Goal: Information Seeking & Learning: Learn about a topic

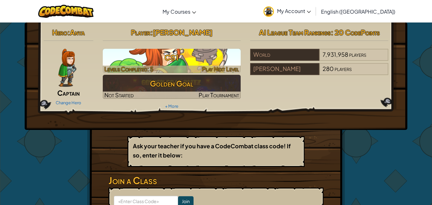
click at [171, 54] on h3 "CS1" at bounding box center [172, 57] width 138 height 14
